Goal: Navigation & Orientation: Go to known website

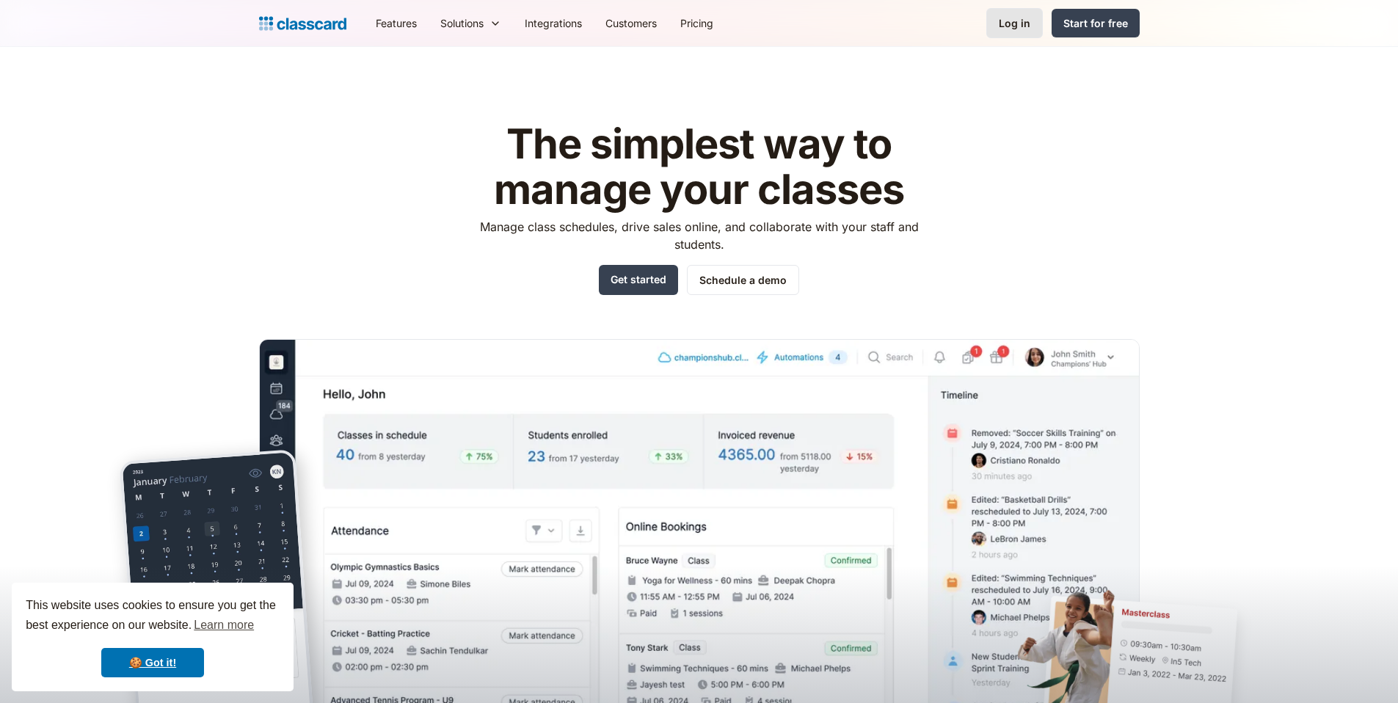
click at [1019, 31] on link "Log in" at bounding box center [1015, 23] width 57 height 30
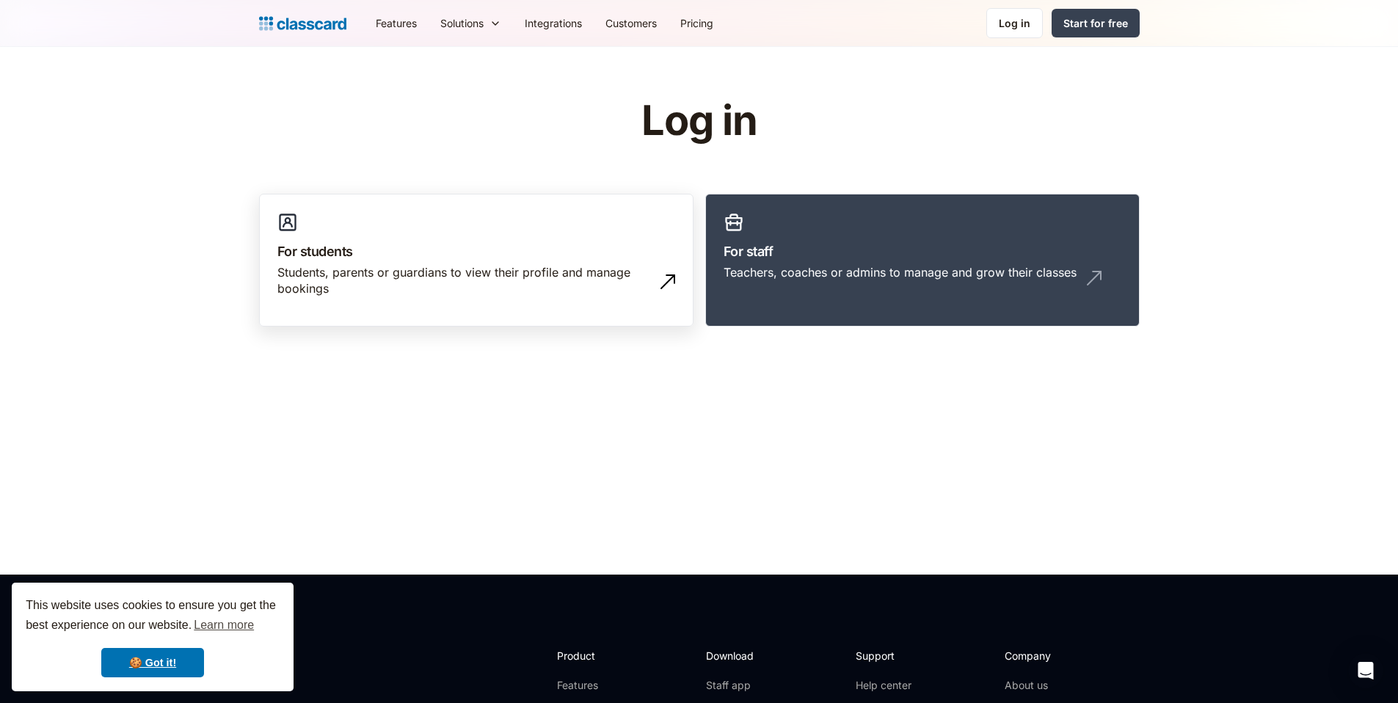
click at [371, 257] on h3 "For students" at bounding box center [476, 251] width 398 height 20
